Goal: Obtain resource: Download file/media

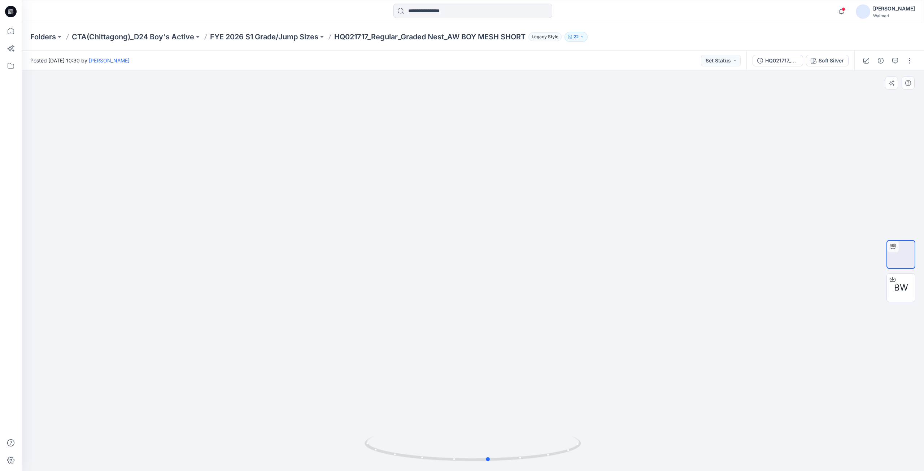
drag, startPoint x: 514, startPoint y: 462, endPoint x: 489, endPoint y: 427, distance: 43.9
click at [489, 427] on div at bounding box center [473, 271] width 902 height 400
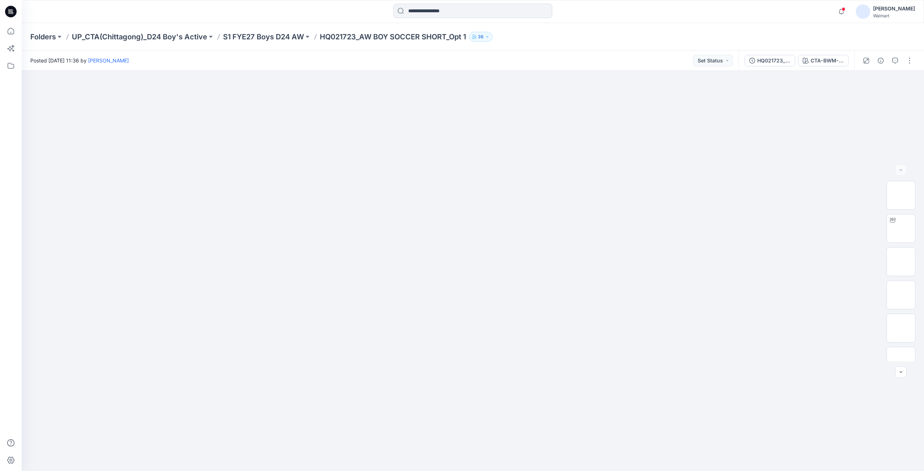
click at [9, 10] on icon at bounding box center [11, 9] width 4 height 0
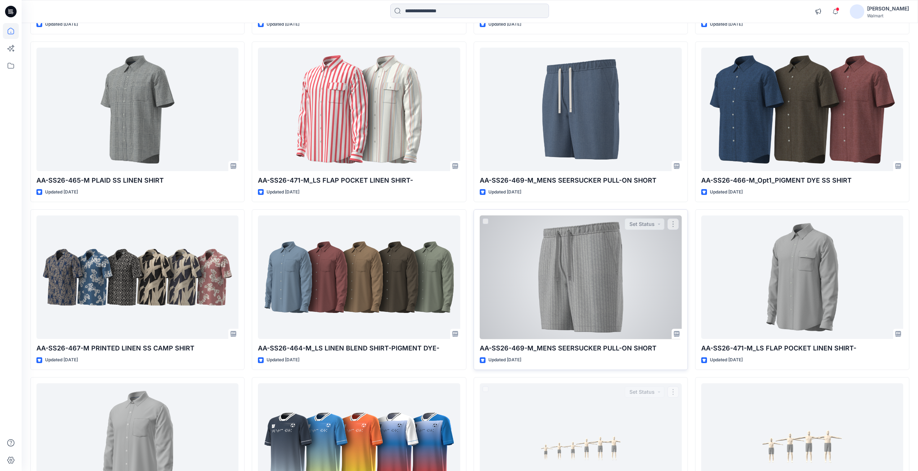
scroll to position [1563, 0]
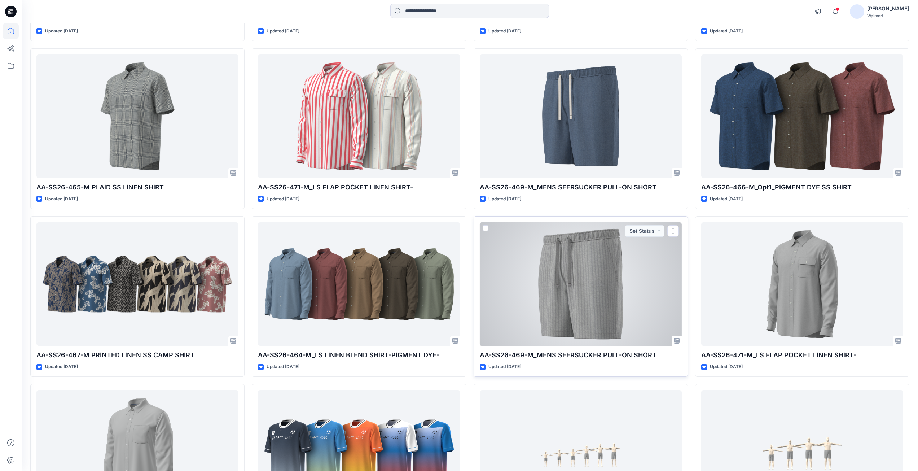
click at [575, 279] on div at bounding box center [581, 284] width 202 height 124
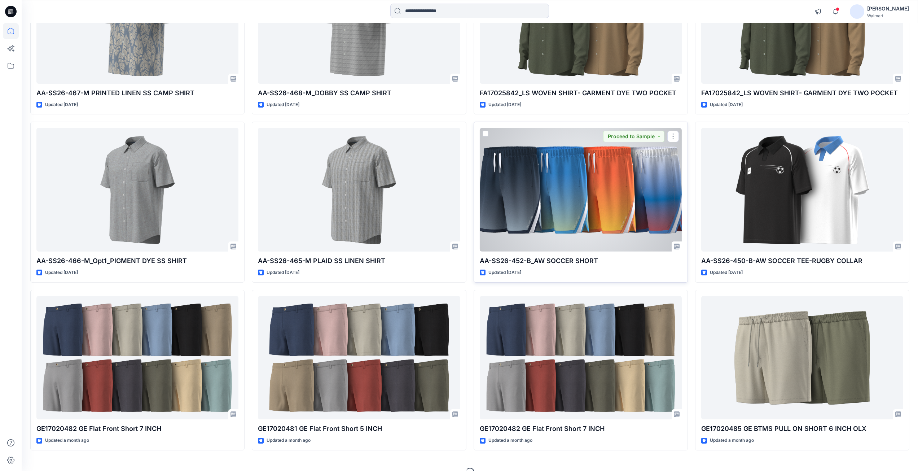
scroll to position [2175, 0]
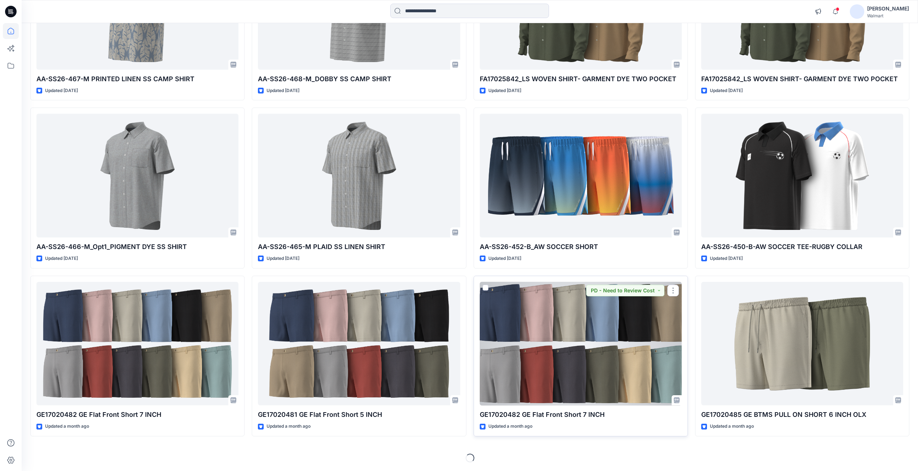
click at [530, 326] on div at bounding box center [581, 344] width 202 height 124
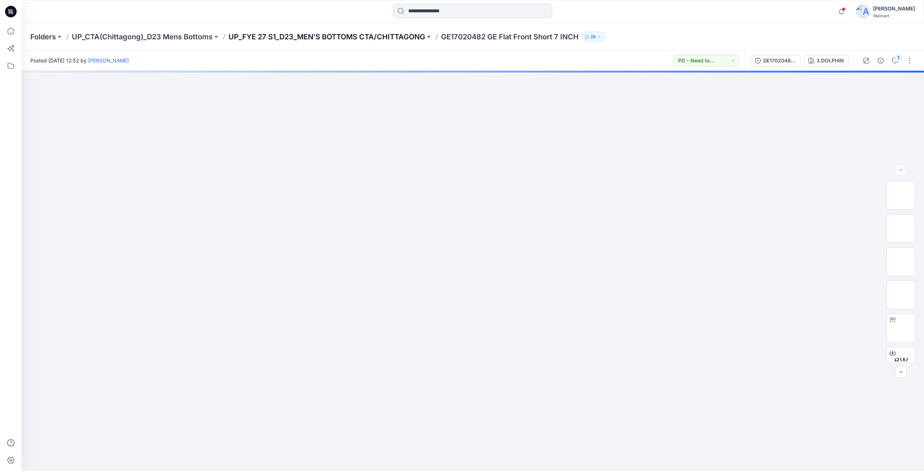
click at [346, 40] on p "UP_FYE 27 S1_D23_MEN’S BOTTOMS CTA/CHITTAGONG" at bounding box center [326, 37] width 197 height 10
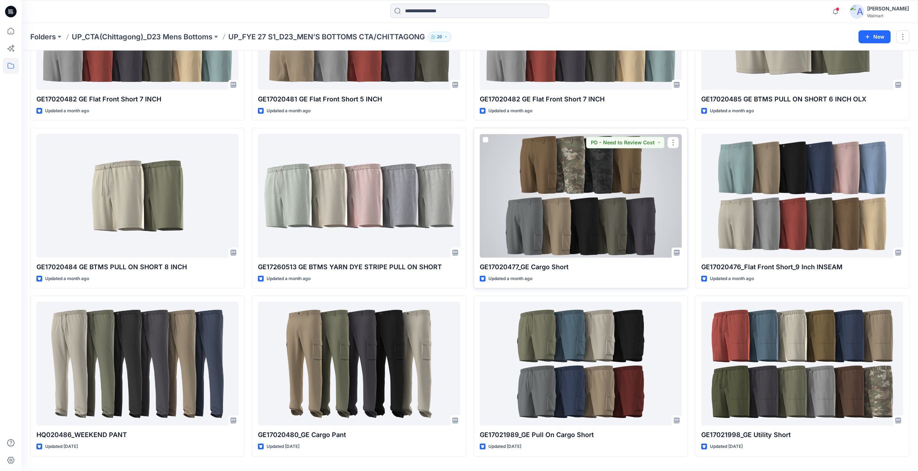
scroll to position [141, 0]
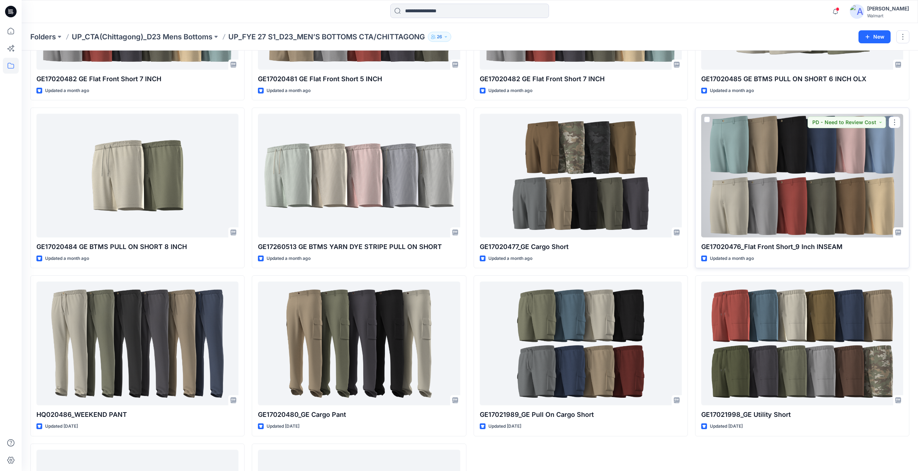
click at [753, 182] on div at bounding box center [802, 176] width 202 height 124
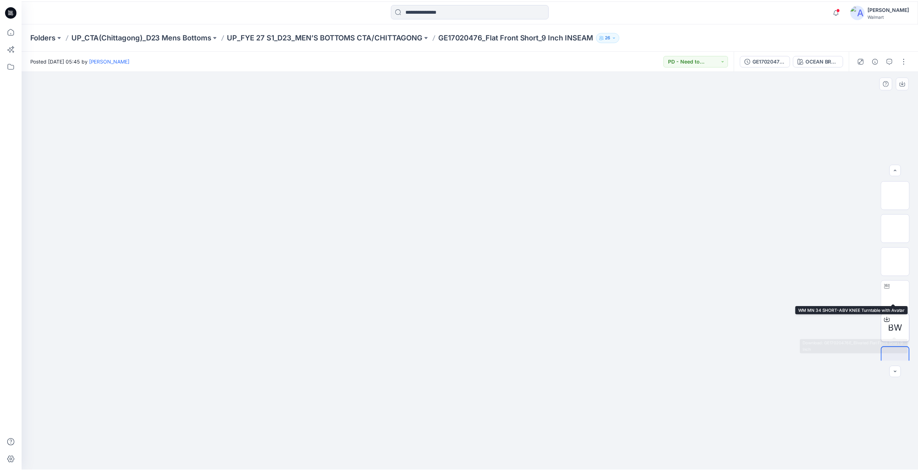
scroll to position [48, 0]
click at [900, 280] on img at bounding box center [900, 280] width 0 height 0
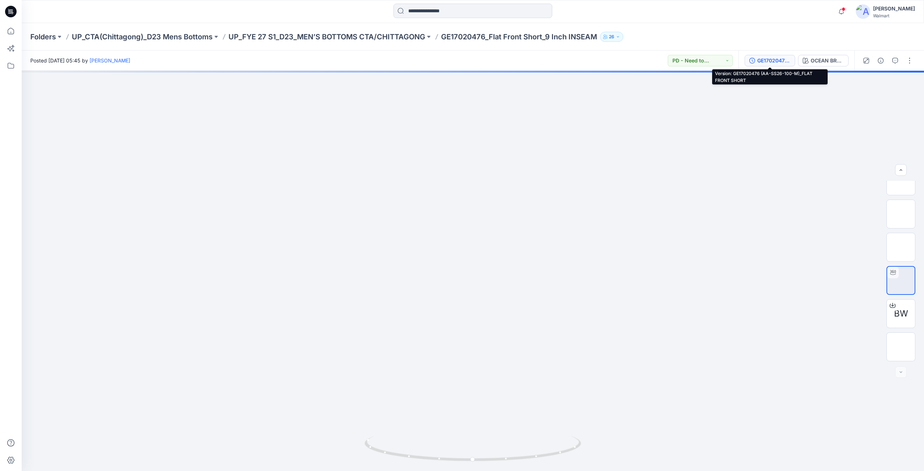
click at [770, 62] on div "GE17020476 (AA-SS26-100-M)_FLAT FRONT SHORT" at bounding box center [773, 61] width 33 height 8
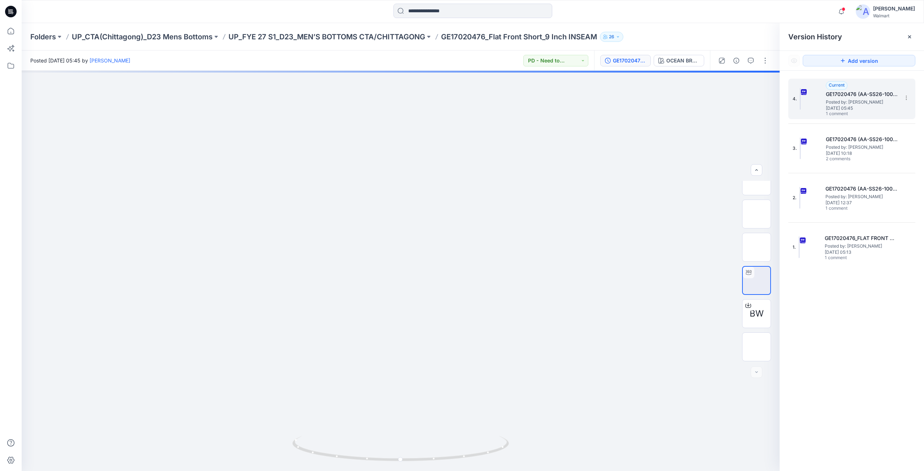
click at [835, 99] on span "Posted by: [PERSON_NAME]" at bounding box center [861, 101] width 72 height 7
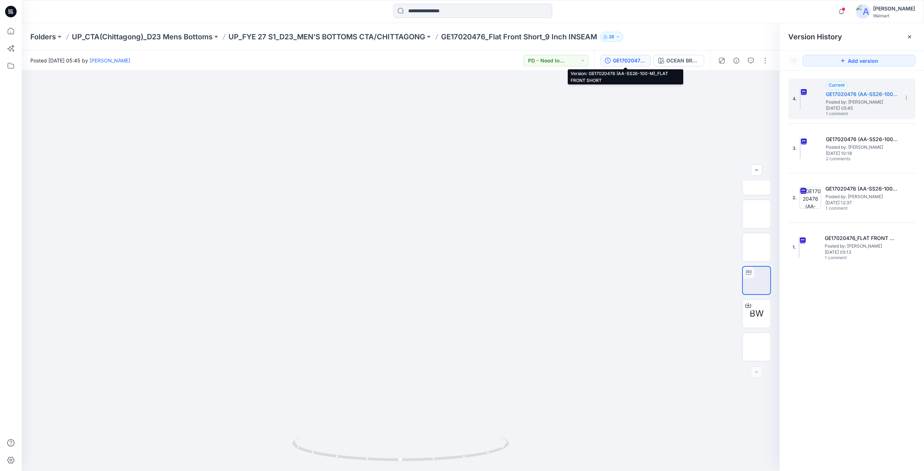
click at [626, 59] on div "GE17020476 (AA-SS26-100-M)_FLAT FRONT SHORT" at bounding box center [629, 61] width 33 height 8
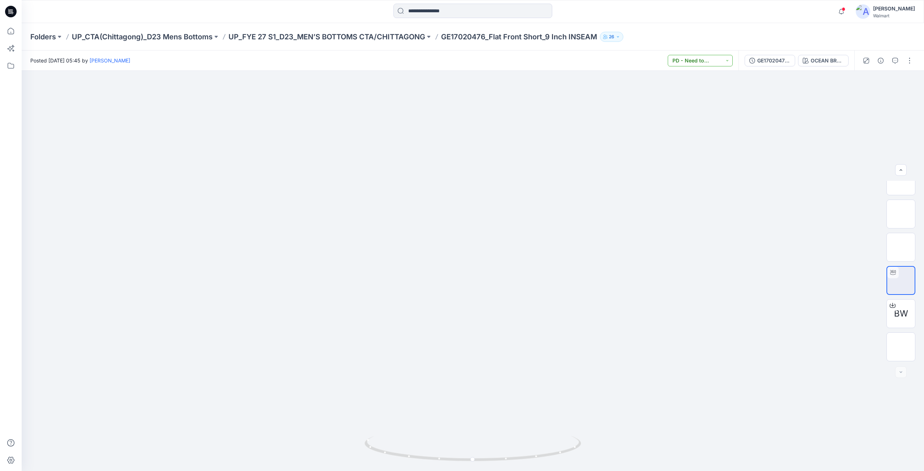
click at [704, 59] on button "PD - Need to Review Cost" at bounding box center [699, 61] width 65 height 12
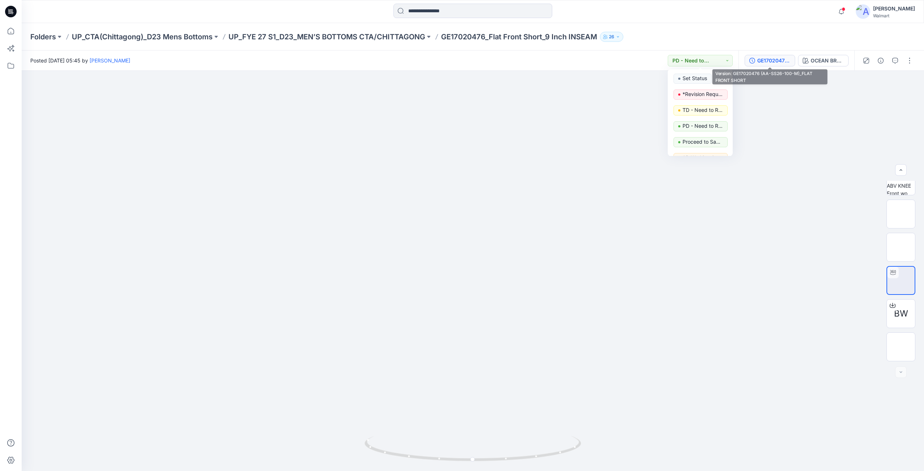
click at [772, 60] on div "GE17020476 (AA-SS26-100-M)_FLAT FRONT SHORT" at bounding box center [773, 61] width 33 height 8
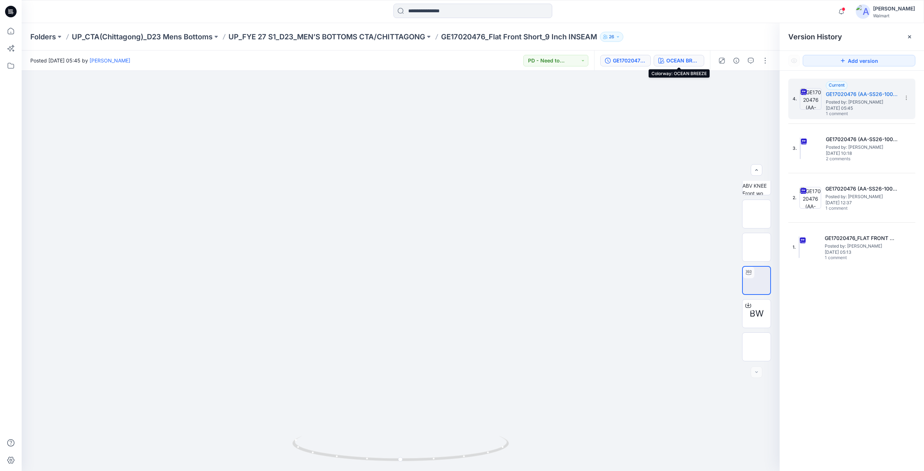
click at [681, 59] on div "OCEAN BREEZE" at bounding box center [682, 61] width 33 height 8
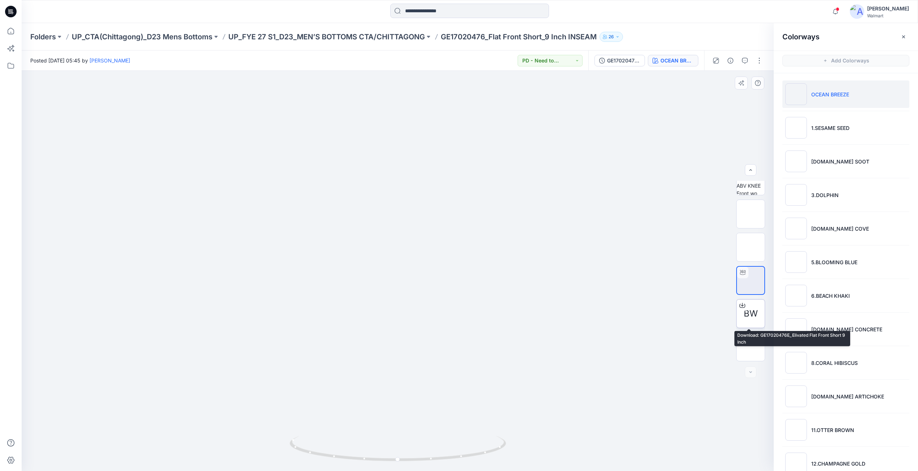
click at [743, 304] on div at bounding box center [743, 305] width 12 height 12
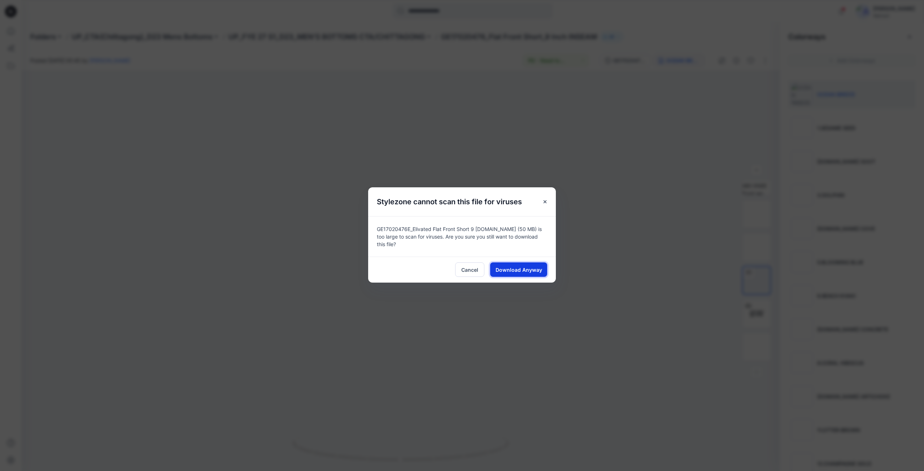
click at [518, 266] on span "Download Anyway" at bounding box center [518, 270] width 47 height 8
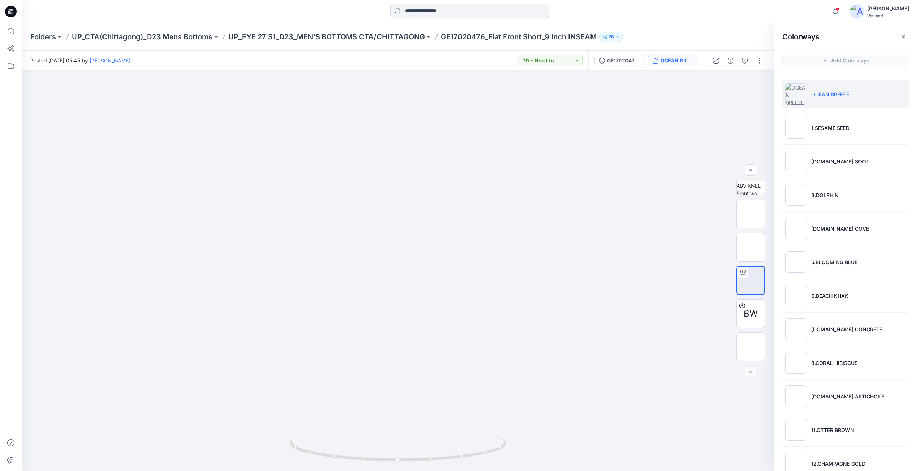
click at [255, 59] on div "Posted Monday, June 30, 2025 05:45 by Shabbir Hashmi PD - Need to Review Cost" at bounding box center [305, 61] width 567 height 20
